Goal: Find specific page/section: Find specific page/section

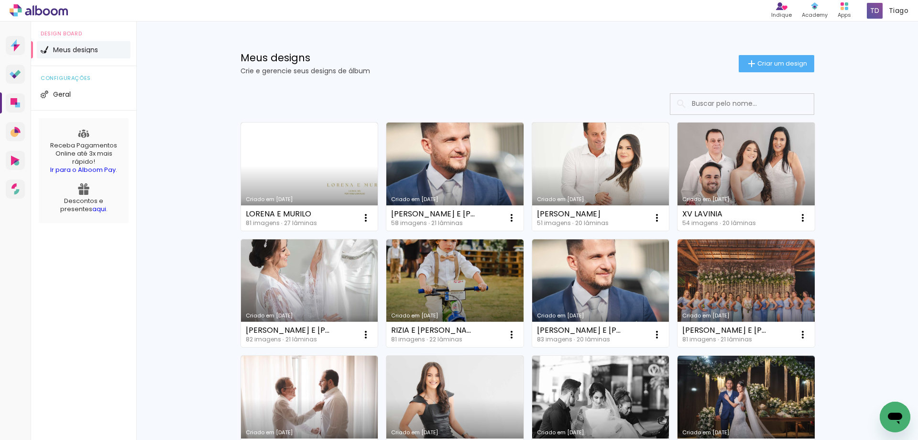
type input ","
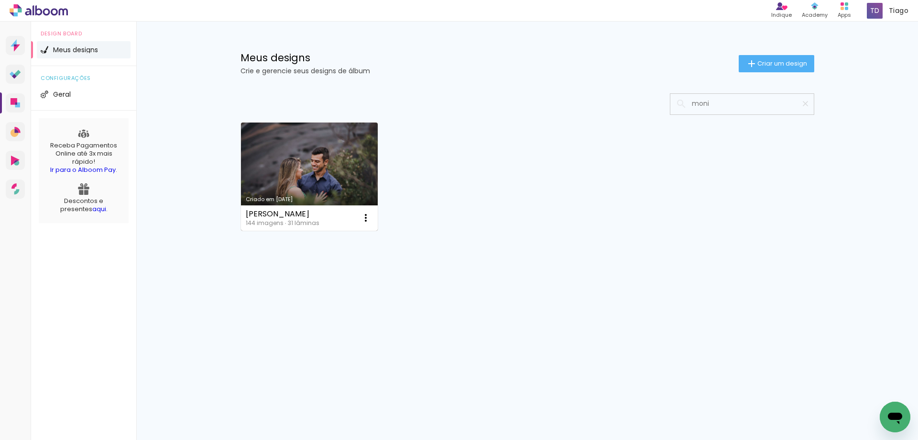
type input "moni"
type paper-input "moni"
click at [342, 171] on link "Criado em 20/10/22" at bounding box center [309, 176] width 137 height 108
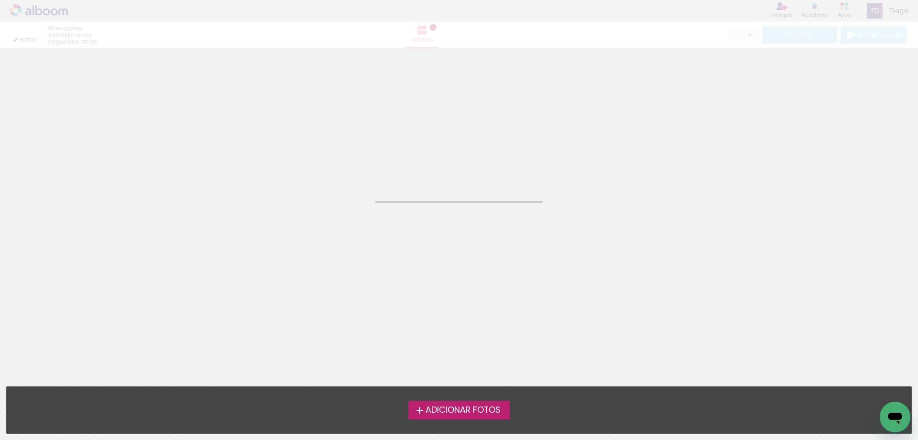
click at [342, 172] on neon-animated-pages "Confirmar Cancelar" at bounding box center [459, 243] width 918 height 391
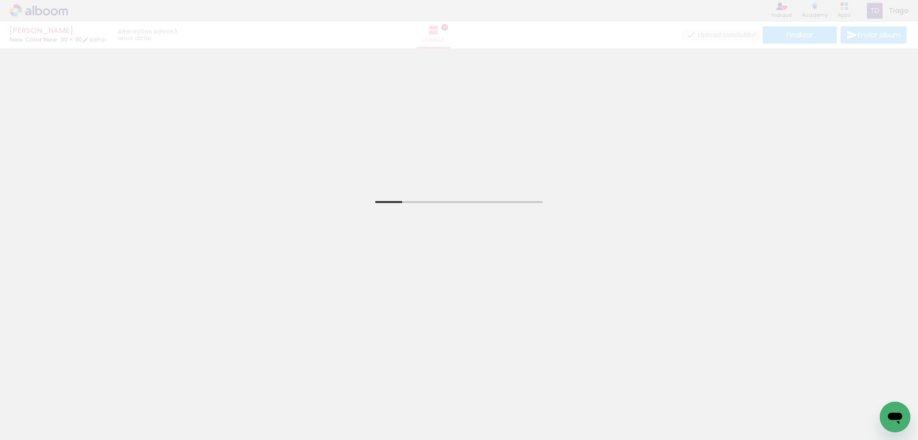
scroll to position [96, 0]
